Goal: Transaction & Acquisition: Book appointment/travel/reservation

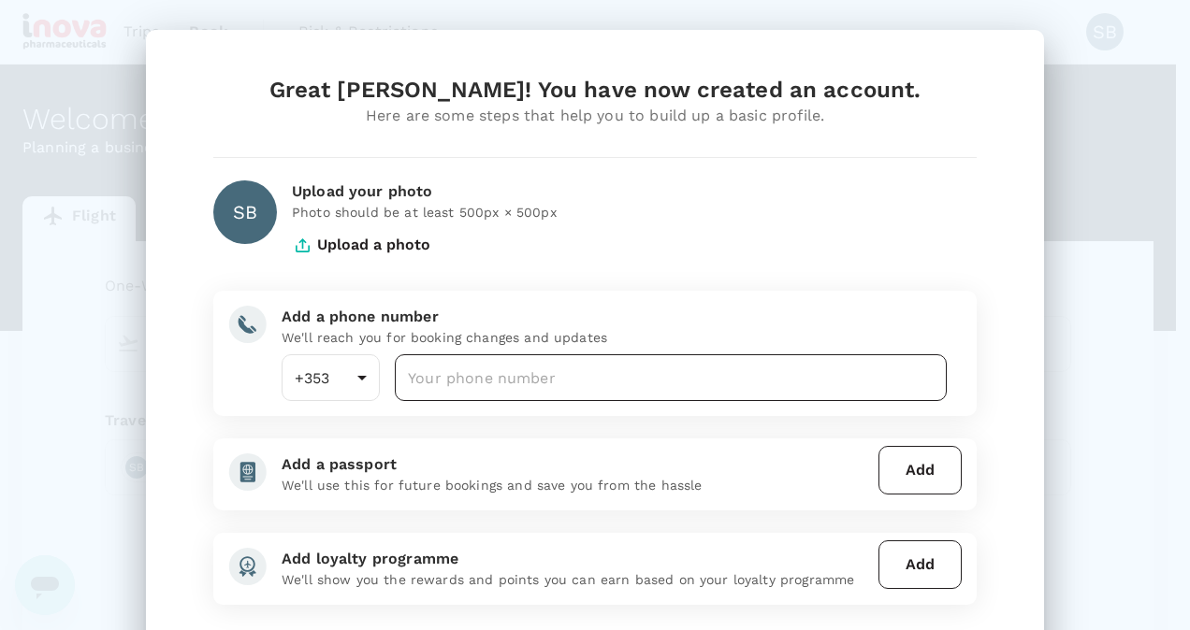
click at [563, 369] on input "number" at bounding box center [671, 377] width 552 height 47
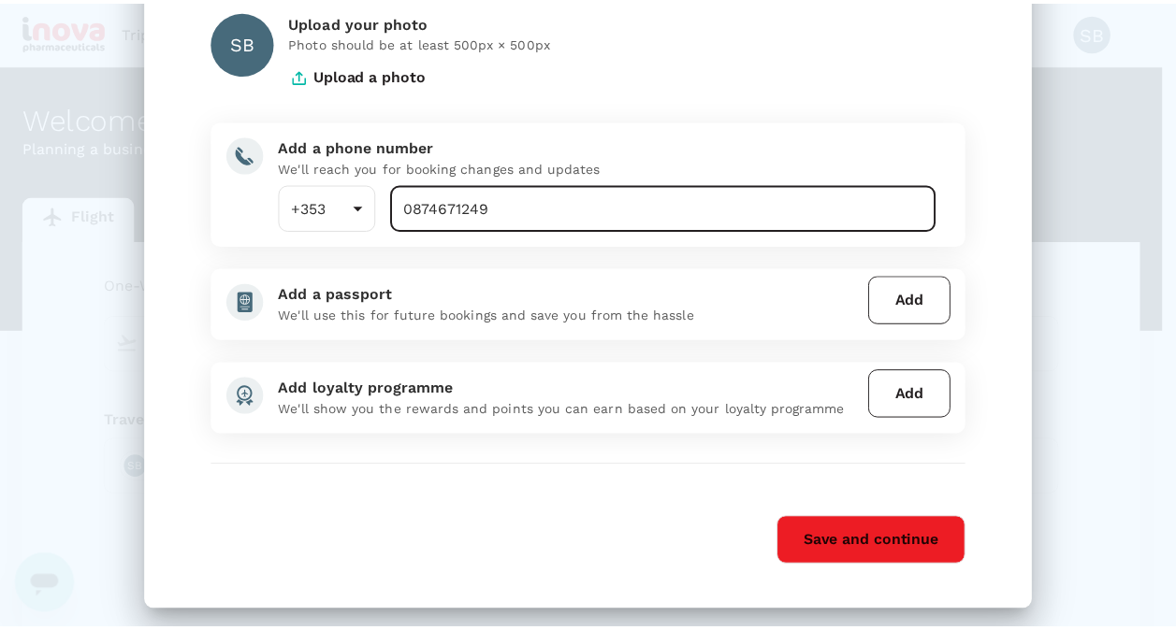
scroll to position [181, 0]
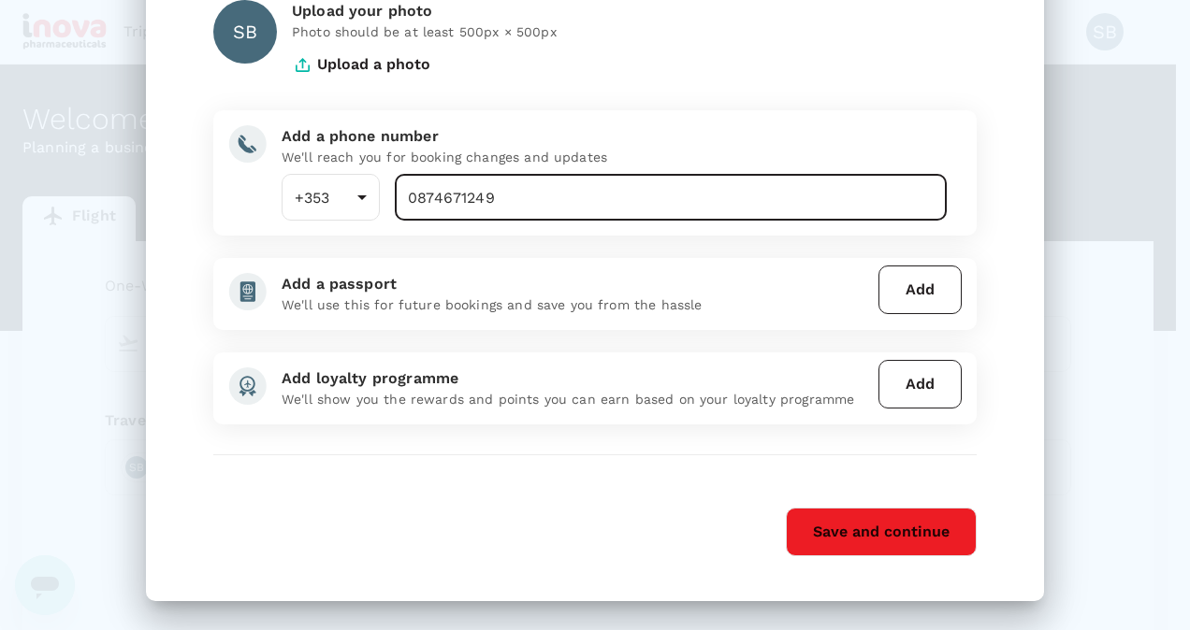
type input "0874671249"
click at [806, 526] on button "Save and continue" at bounding box center [881, 532] width 191 height 49
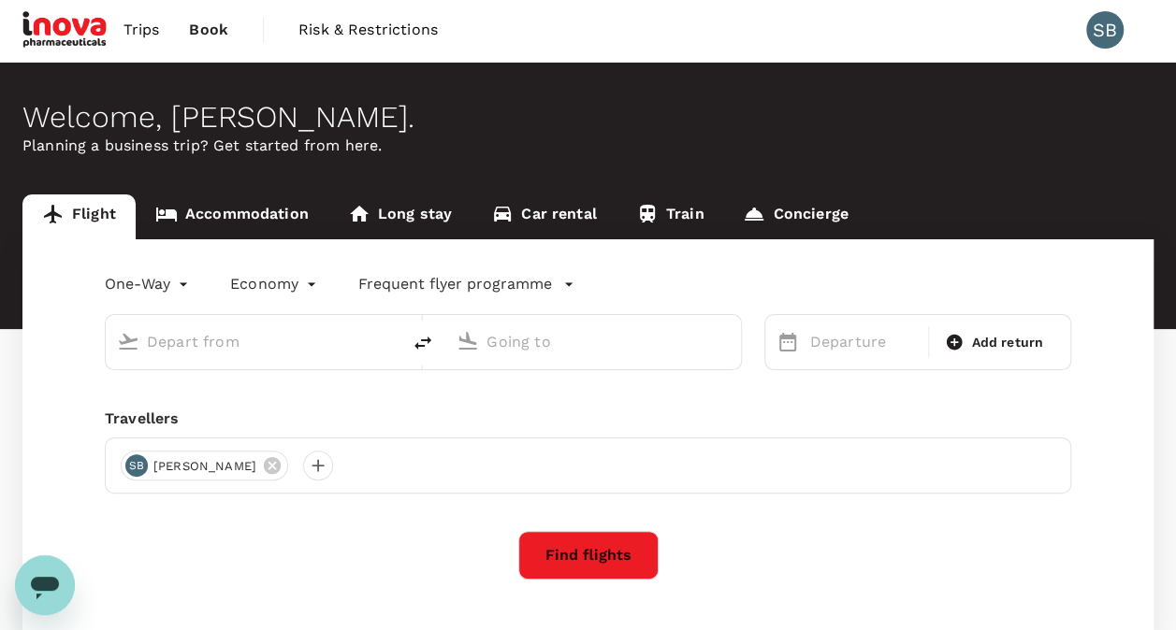
scroll to position [0, 0]
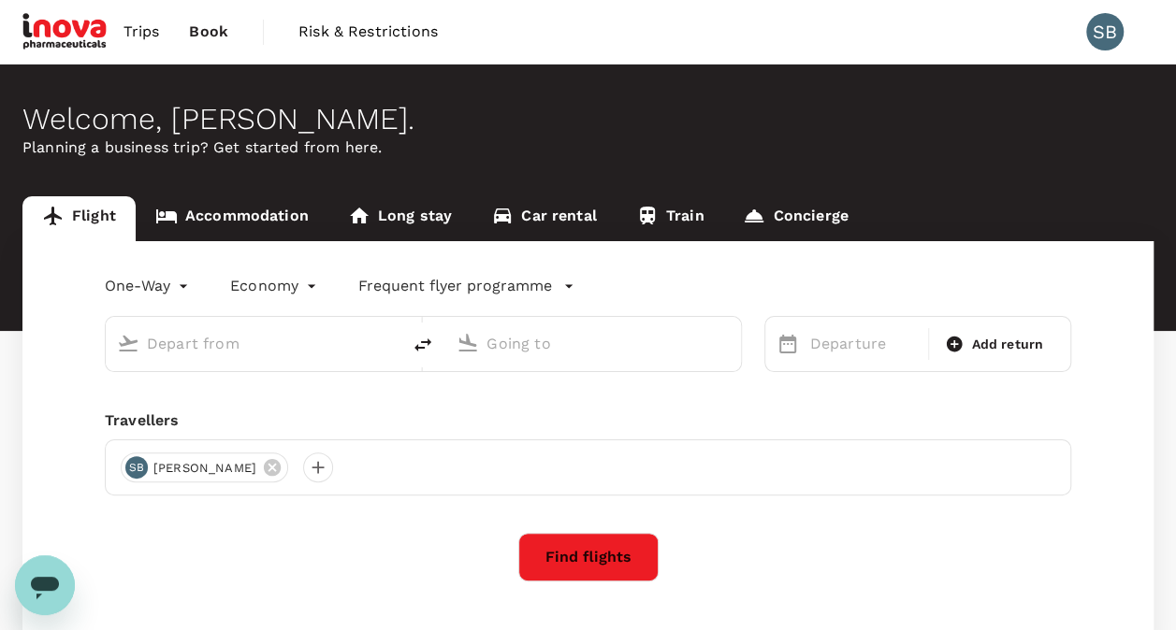
click at [736, 529] on div "One-Way oneway Economy economy Frequent flyer programme Departure Add return Tr…" at bounding box center [587, 445] width 1131 height 408
click at [181, 350] on input "text" at bounding box center [254, 343] width 214 height 29
click at [178, 286] on body "Trips Book Risk & Restrictions SB Welcome , Seandel . Planning a business trip?…" at bounding box center [588, 383] width 1176 height 767
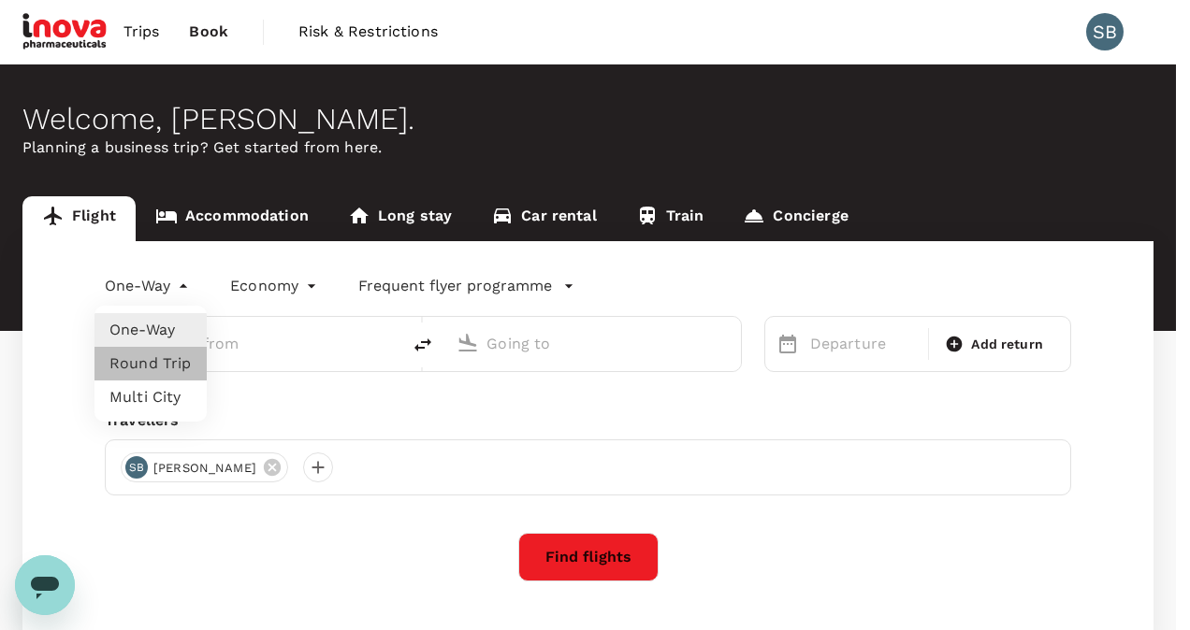
click at [159, 366] on li "Round Trip" at bounding box center [150, 364] width 112 height 34
type input "roundtrip"
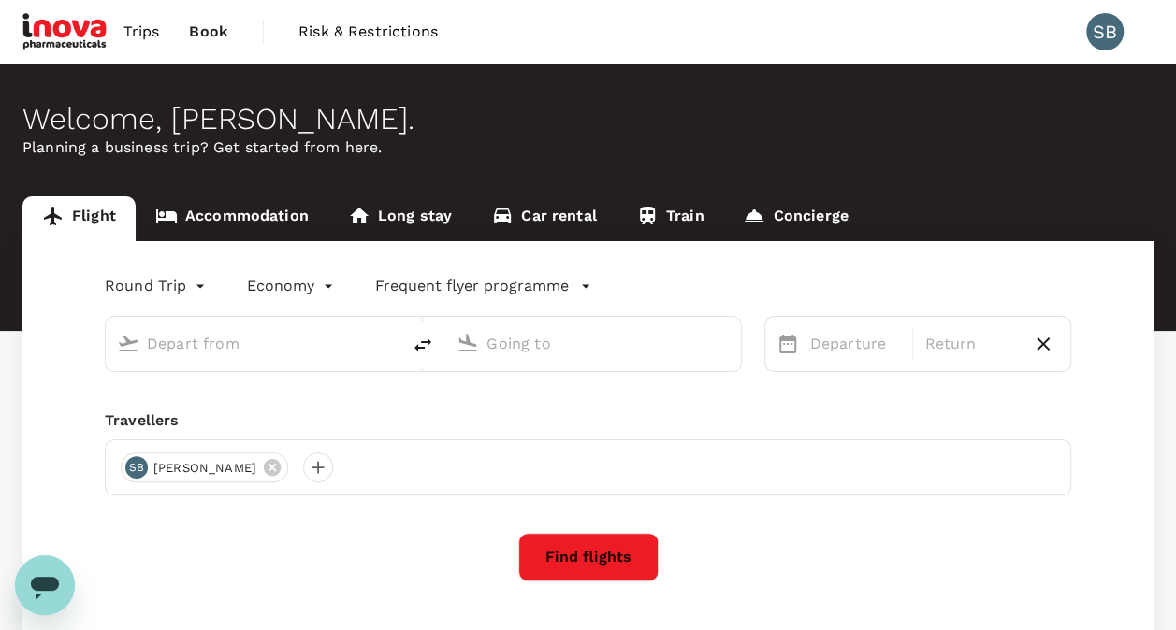
click at [209, 341] on input "text" at bounding box center [254, 343] width 214 height 29
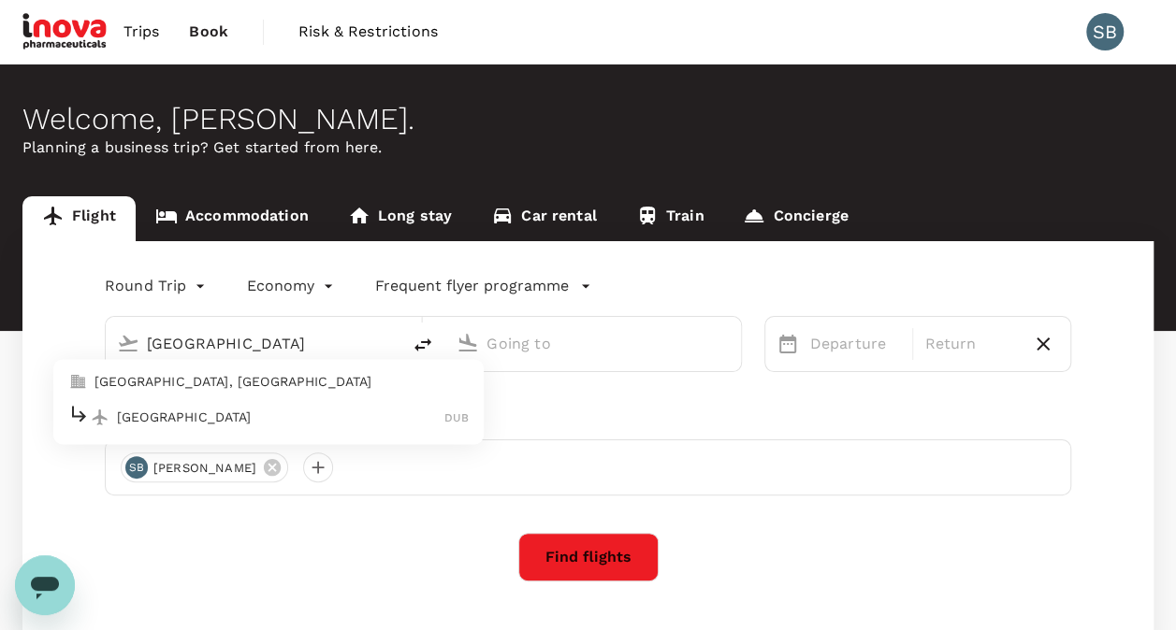
click at [193, 412] on p "Dublin" at bounding box center [280, 417] width 327 height 19
type input "Dublin (DUB)"
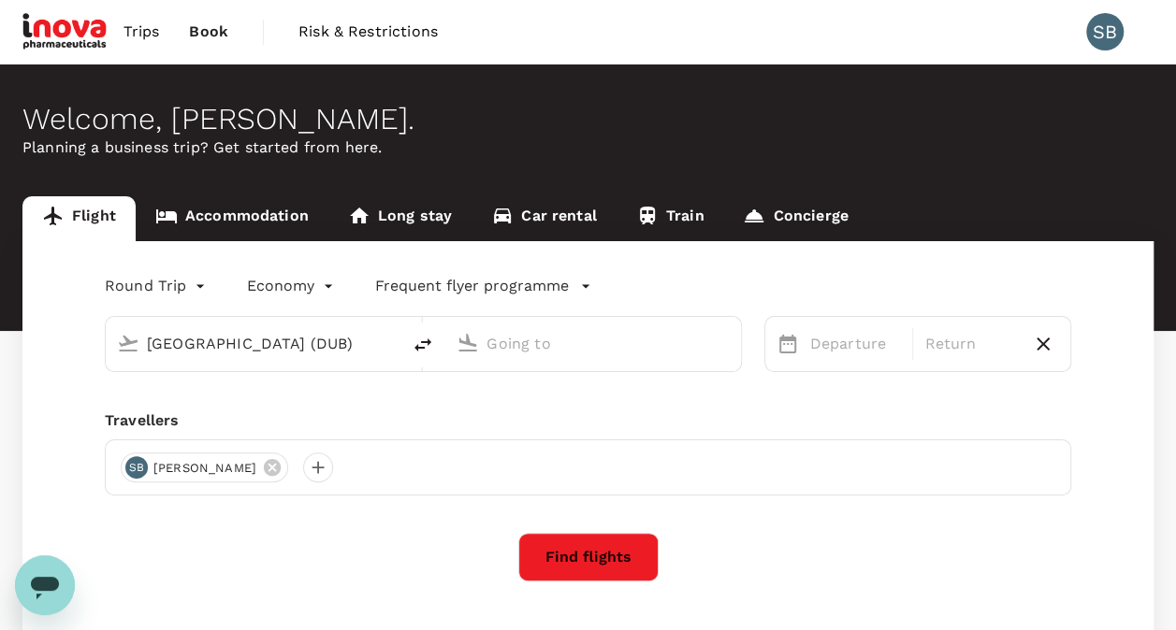
type input "a"
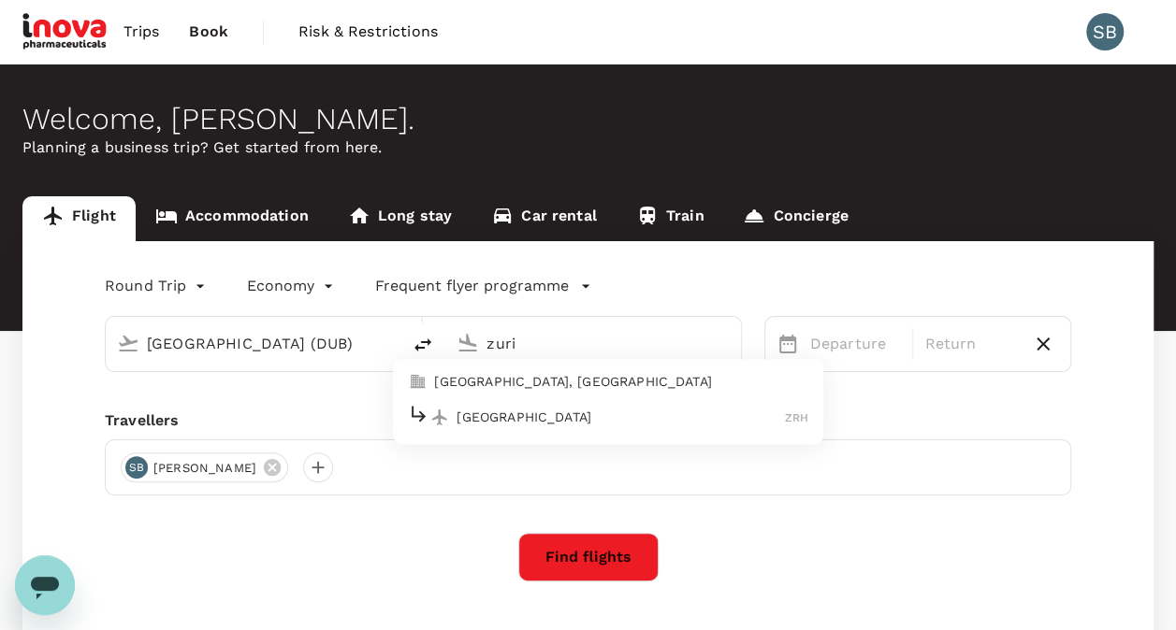
click at [535, 383] on p "Zurich, Switzerland" at bounding box center [621, 382] width 374 height 19
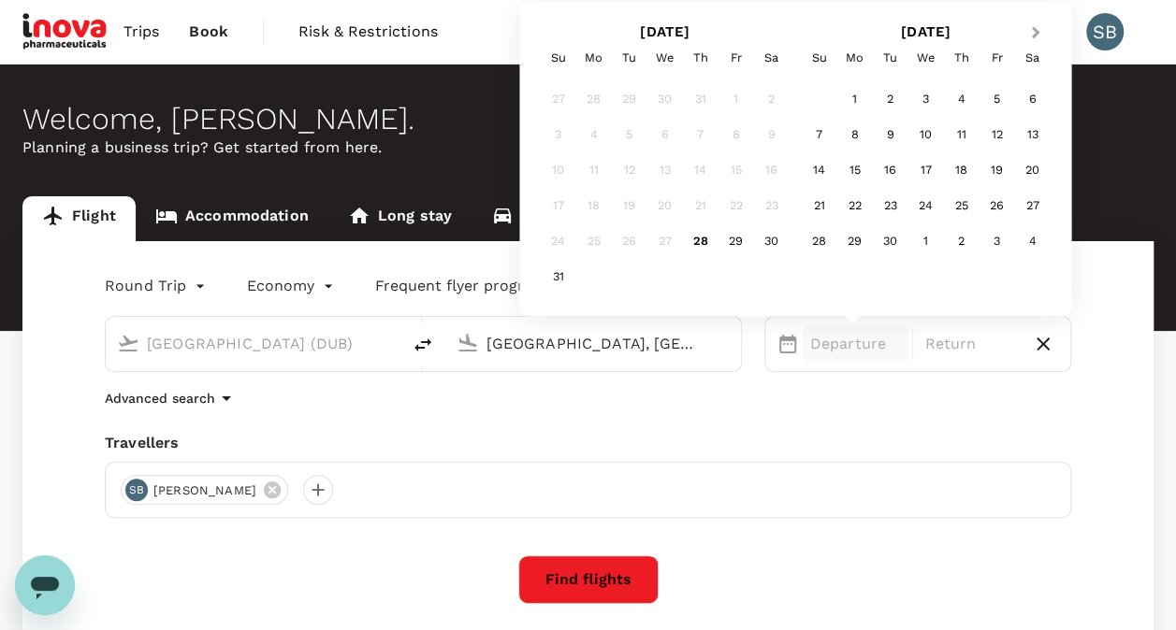
type input "Zurich, Switzerland (any)"
click at [1035, 27] on span "Next Month" at bounding box center [1035, 33] width 0 height 22
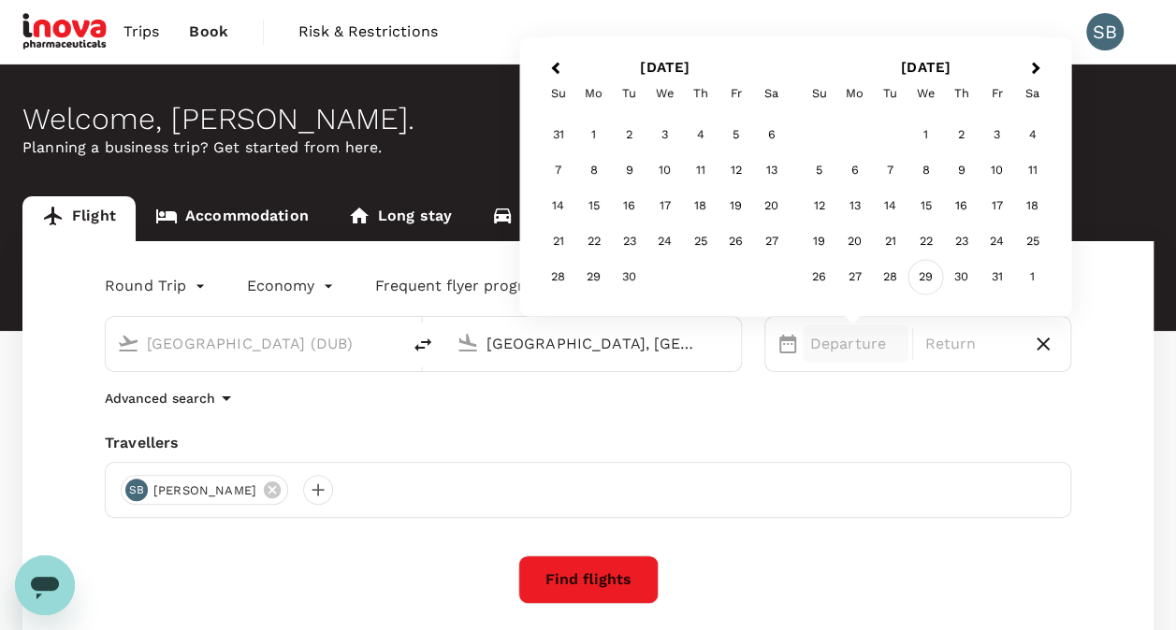
click at [916, 279] on div "29" at bounding box center [926, 278] width 36 height 36
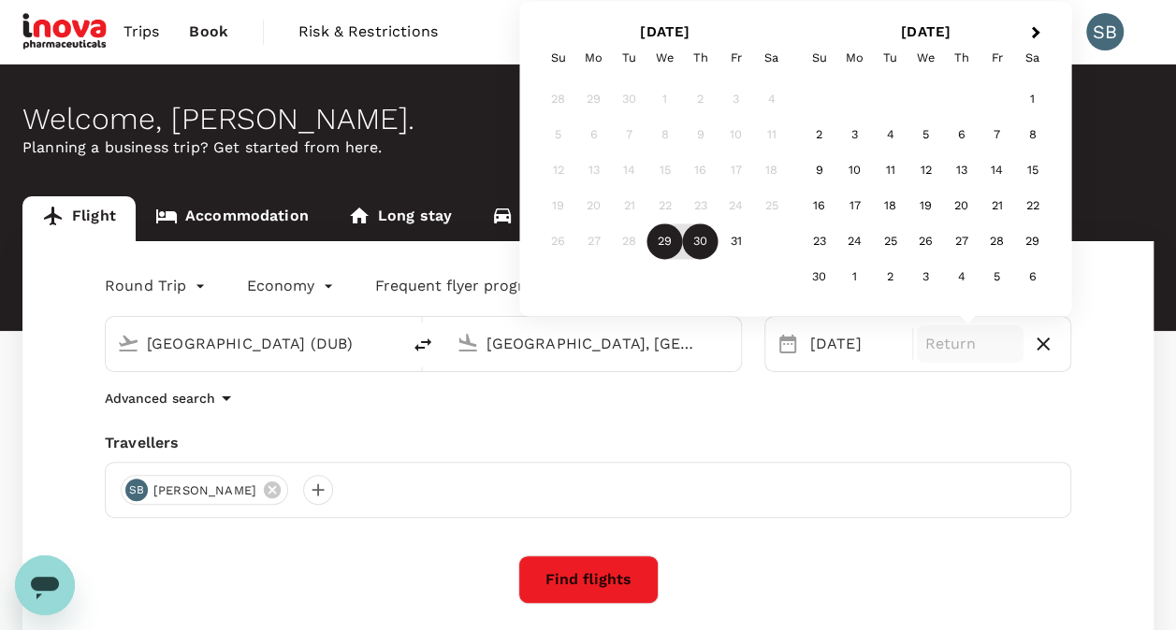
click at [700, 243] on div "30" at bounding box center [701, 242] width 36 height 36
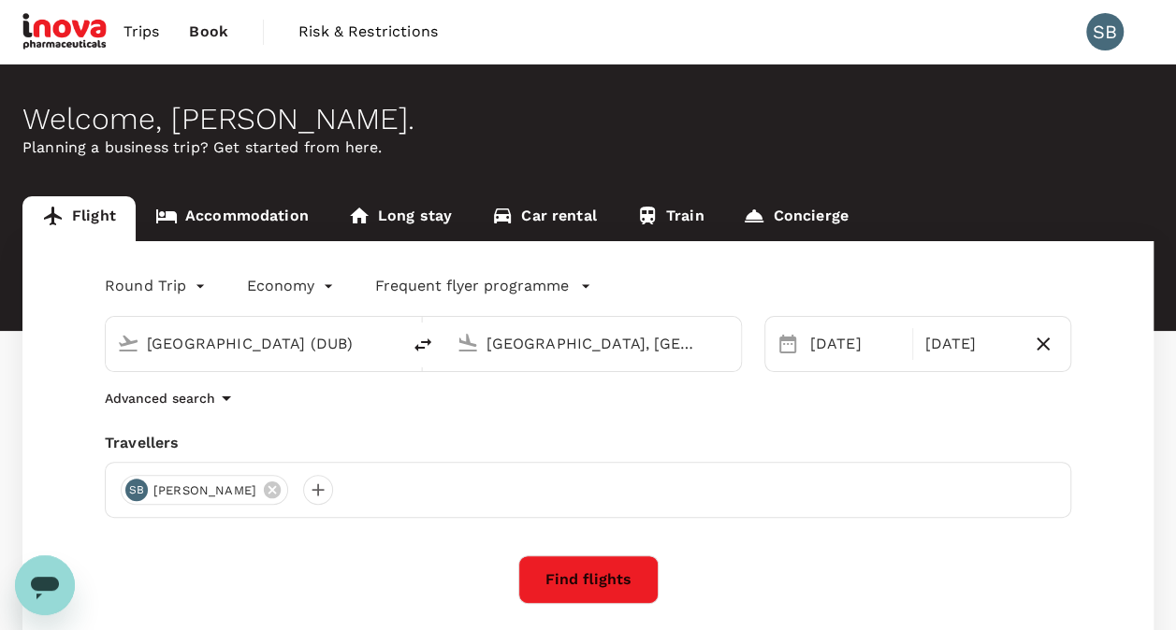
click at [596, 581] on button "Find flights" at bounding box center [588, 580] width 140 height 49
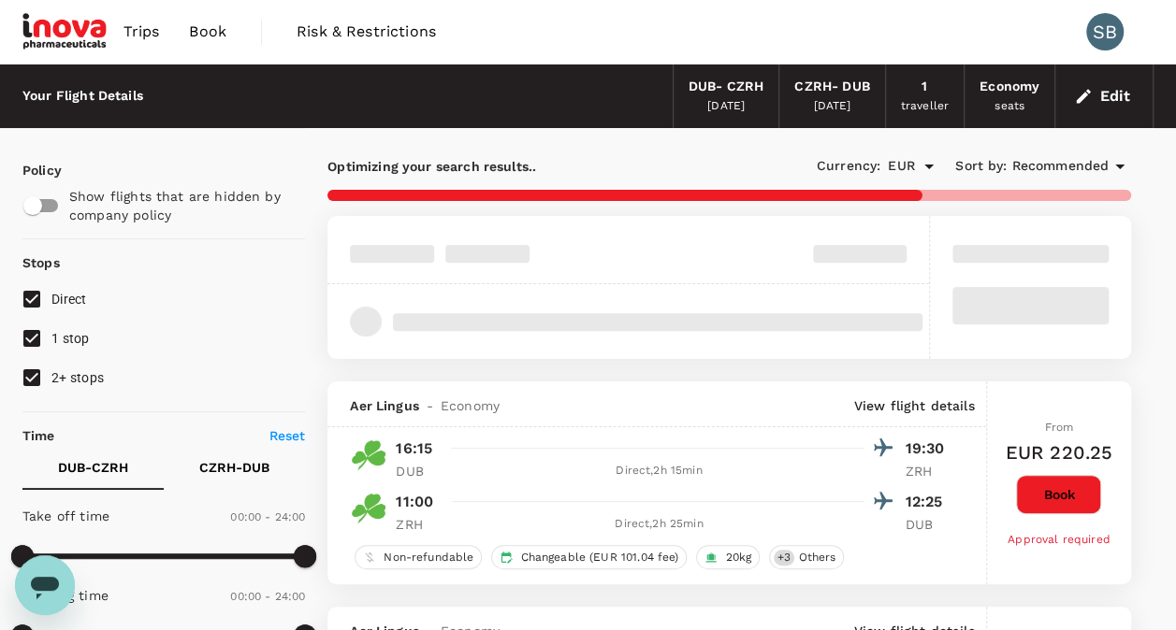
type input "950"
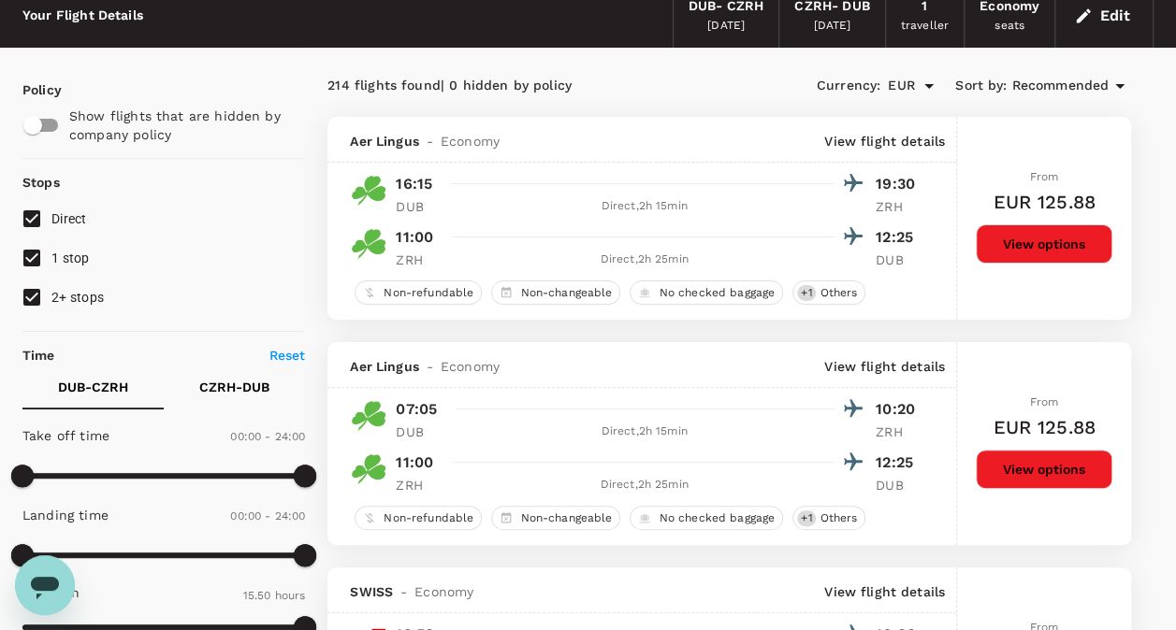
scroll to position [76, 0]
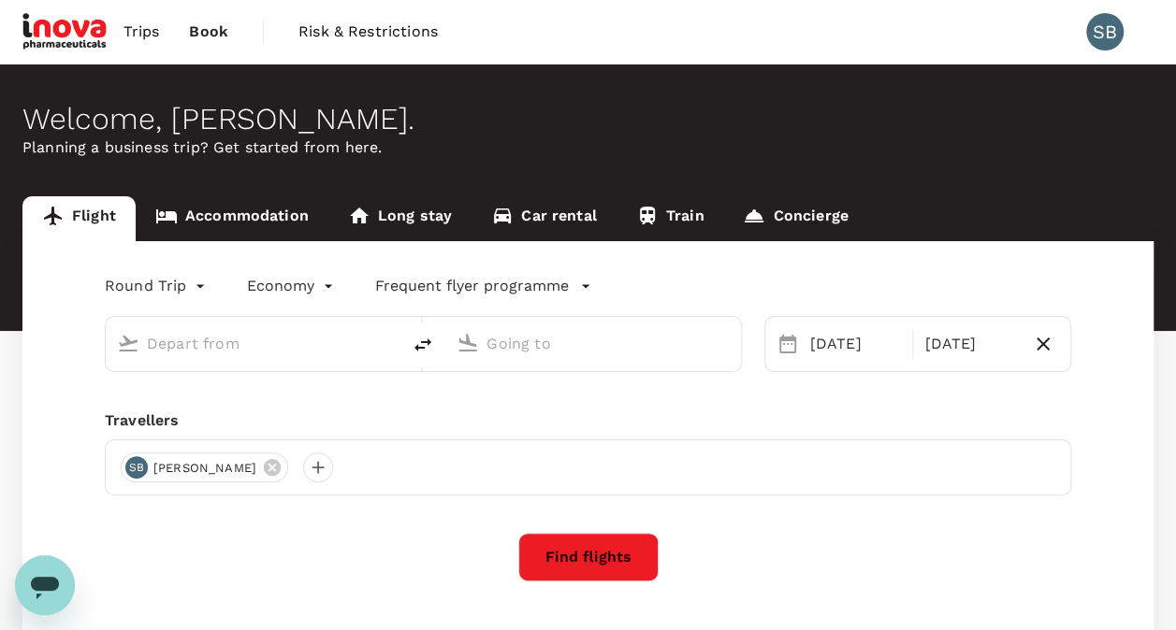
type input "Dublin (DUB)"
type input "Zurich, Switzerland (any)"
type input "Dublin (DUB)"
type input "Zurich, Switzerland (any)"
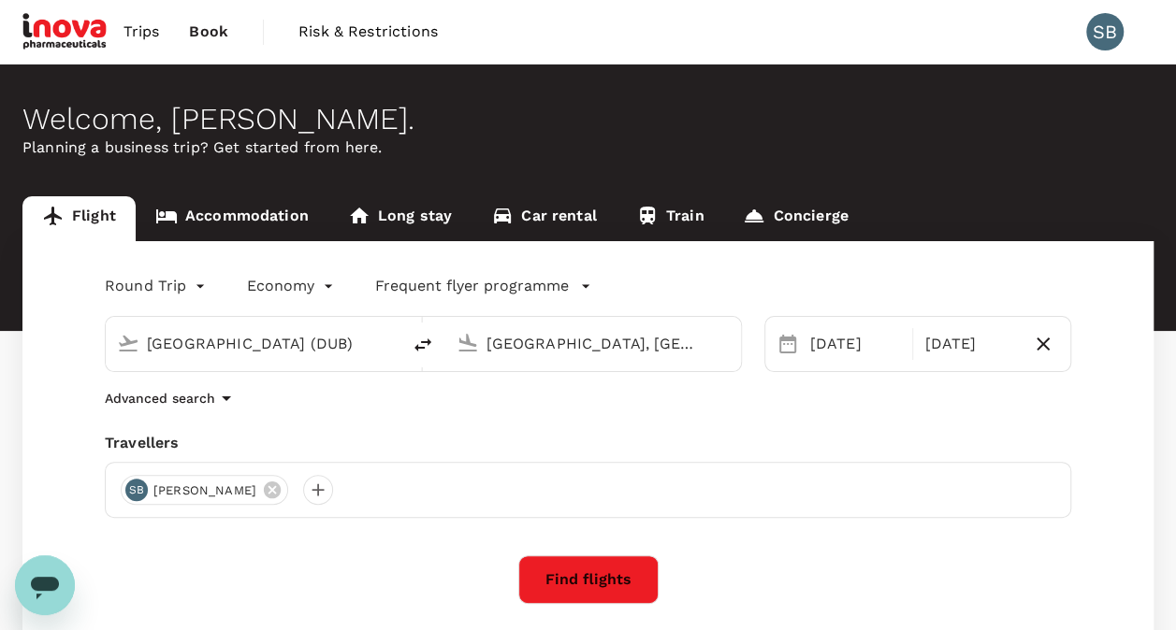
click at [668, 210] on link "Train" at bounding box center [670, 218] width 108 height 45
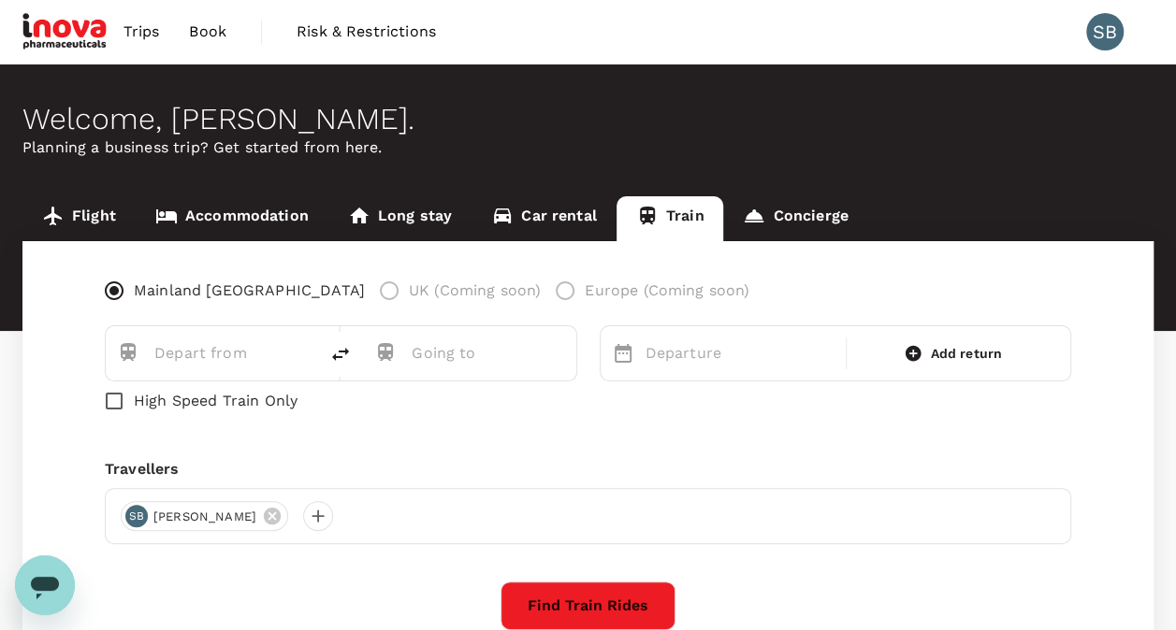
click at [545, 295] on label "Europe (Coming soon)" at bounding box center [647, 290] width 204 height 39
click at [545, 288] on label "Europe (Coming soon)" at bounding box center [647, 290] width 204 height 39
click at [745, 423] on div "Mainland China UK (Coming soon) Europe (Coming soon) Departure Add return High …" at bounding box center [587, 469] width 1131 height 456
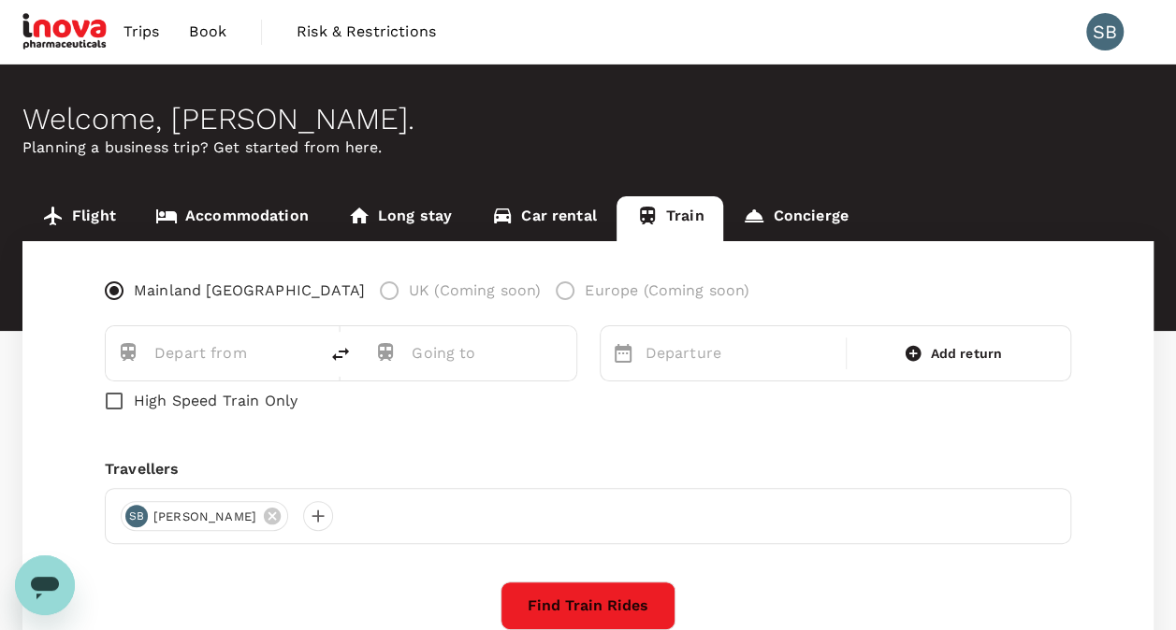
click at [238, 218] on link "Accommodation" at bounding box center [232, 218] width 193 height 45
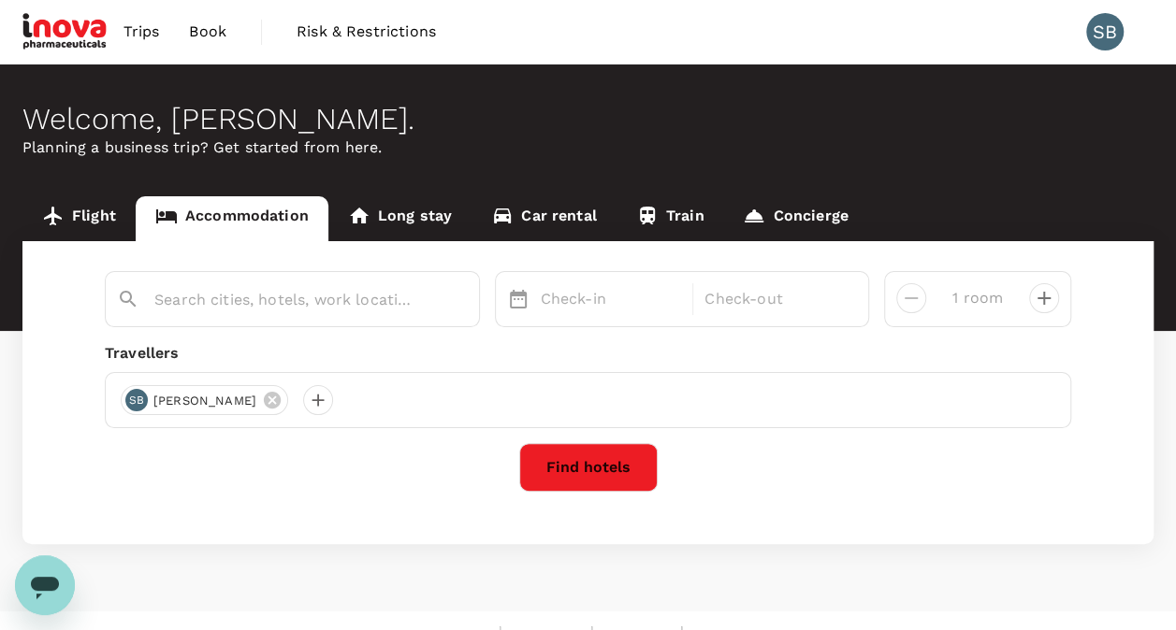
click at [363, 223] on icon at bounding box center [359, 216] width 22 height 22
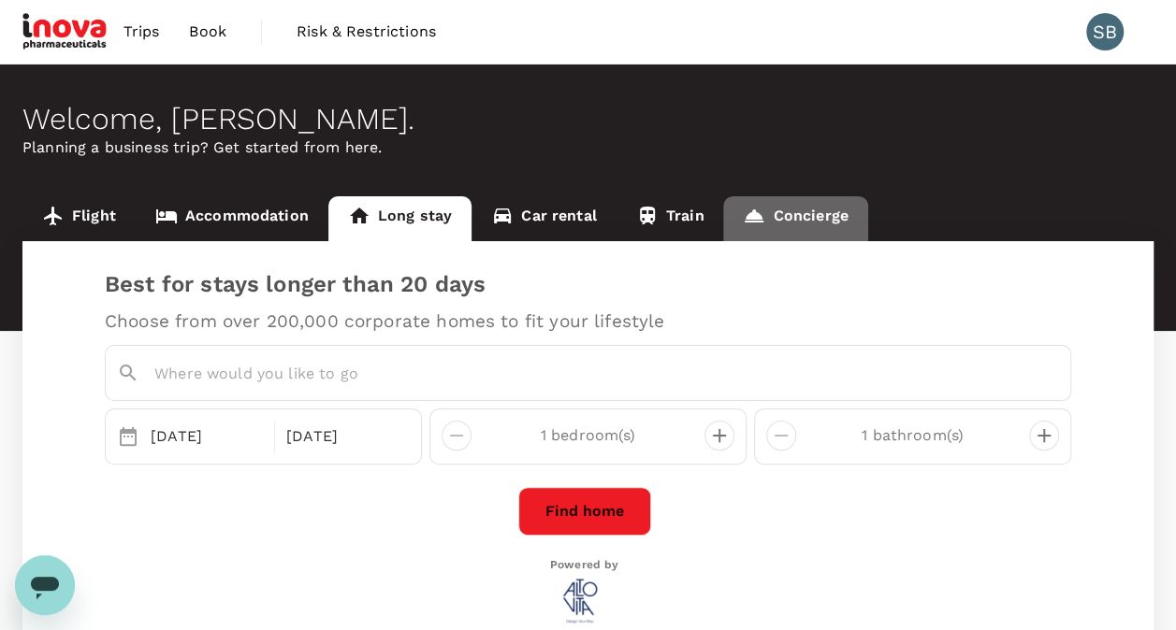
click at [793, 210] on link "Concierge" at bounding box center [795, 218] width 144 height 45
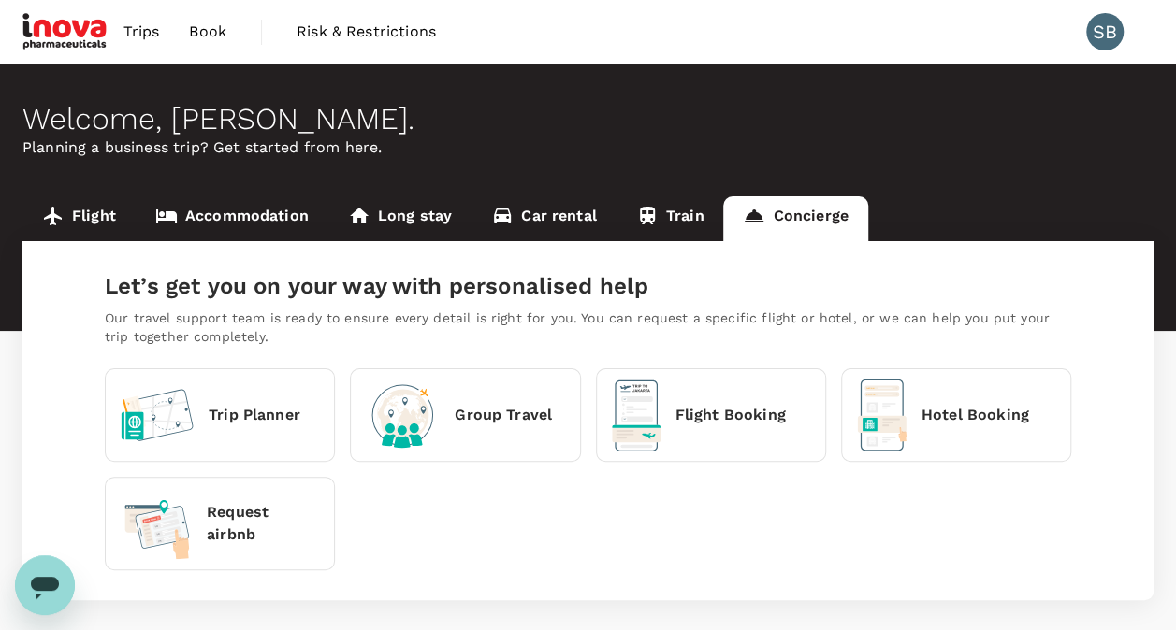
scroll to position [86, 0]
